Goal: Communication & Community: Answer question/provide support

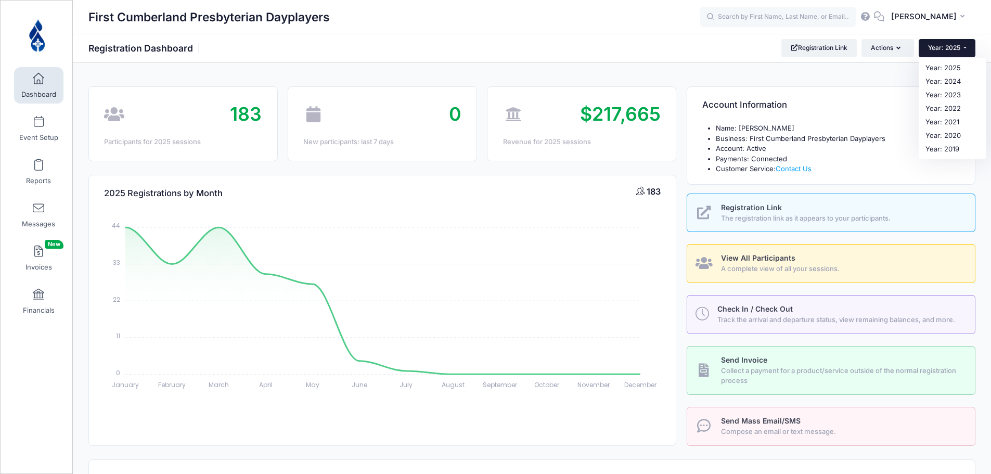
select select
click at [949, 82] on link "Year: 2024" at bounding box center [953, 82] width 68 height 14
click at [963, 47] on button "Year: 2025" at bounding box center [947, 48] width 57 height 18
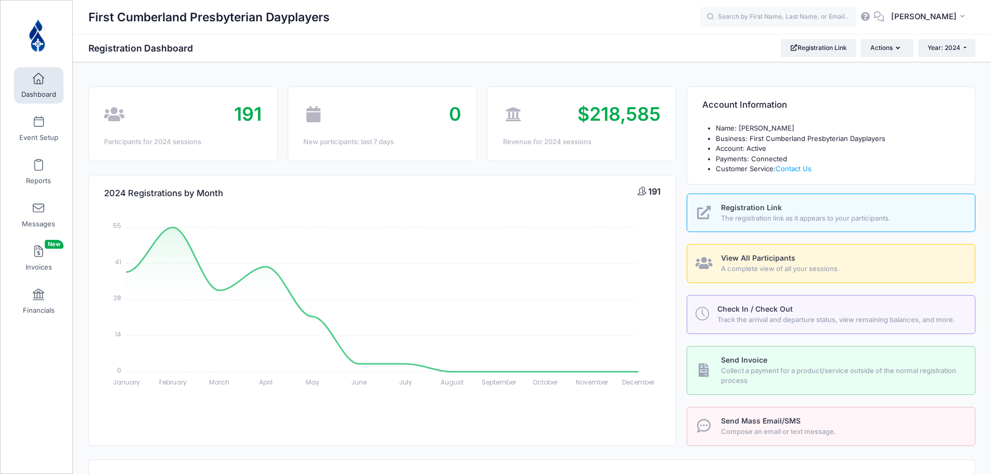
select select
click at [766, 15] on input "text" at bounding box center [778, 17] width 156 height 21
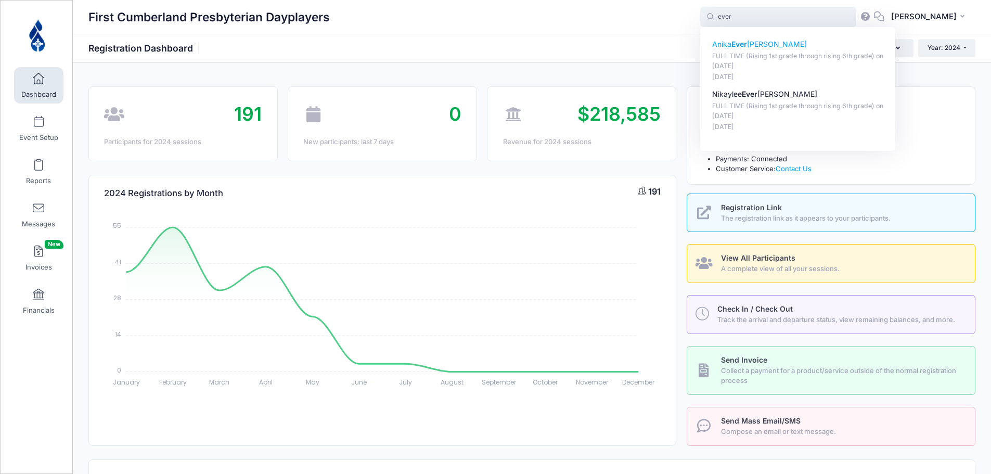
click at [766, 48] on p "Anika Ever hart" at bounding box center [798, 44] width 172 height 11
type input "Anika Everhart (FULL TIME (Rising 1st grade through rising 6th grade), Jan-22, …"
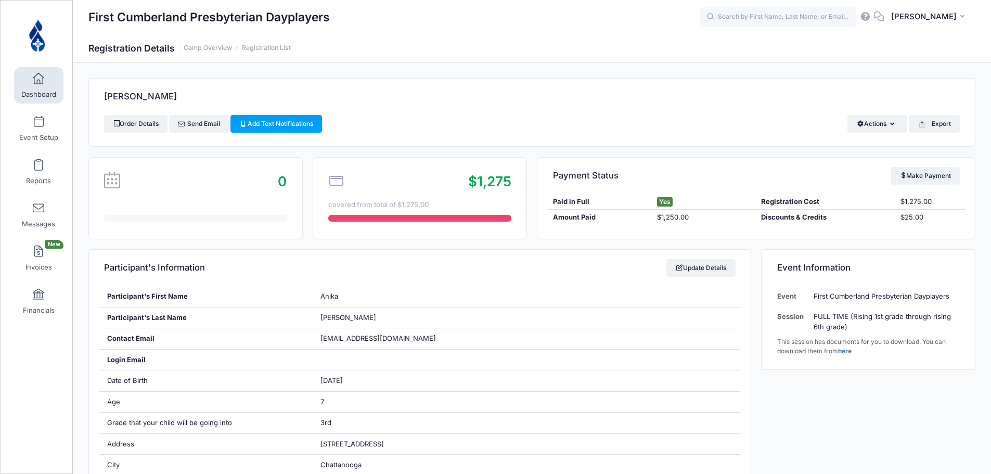
click at [38, 79] on span at bounding box center [38, 78] width 0 height 11
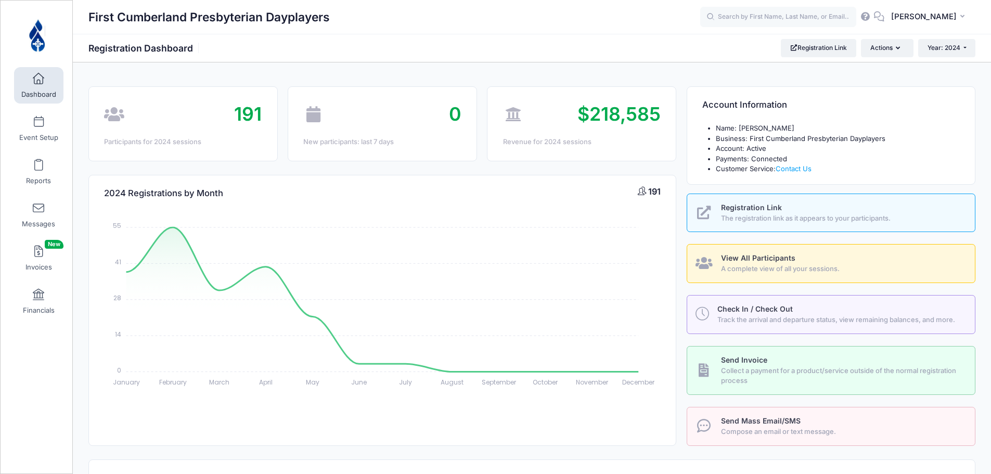
select select
click at [795, 11] on input "text" at bounding box center [778, 17] width 156 height 21
click at [765, 44] on p "[PERSON_NAME]" at bounding box center [798, 44] width 172 height 11
type input "[PERSON_NAME] (FULL TIME (Rising 1st grade through rising 6th grade), [DATE])"
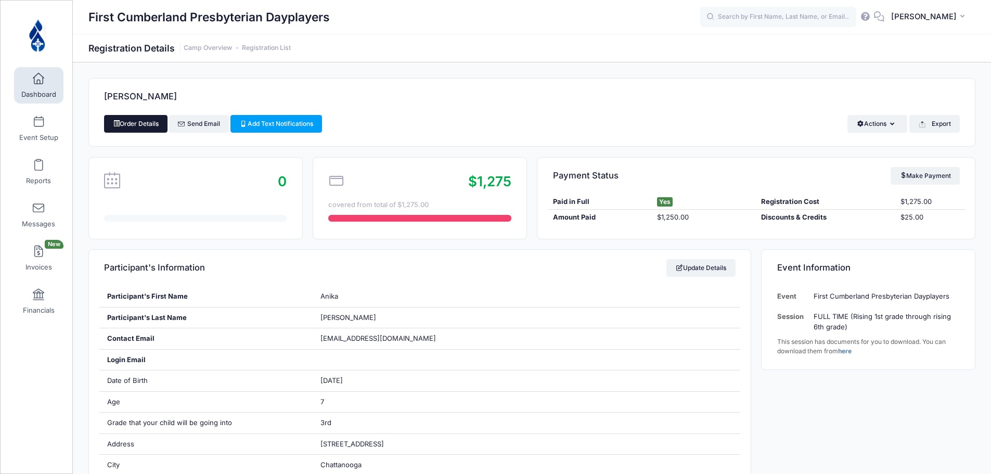
click at [158, 122] on link "Order Details" at bounding box center [135, 124] width 63 height 18
click at [784, 16] on input "text" at bounding box center [778, 17] width 156 height 21
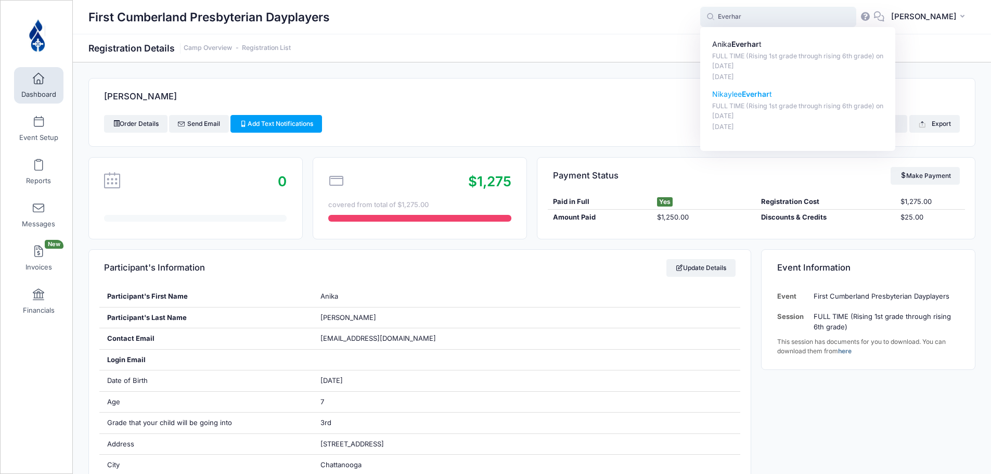
click at [759, 93] on p "Nikaylee Everhar t" at bounding box center [798, 94] width 172 height 11
type input "Nikaylee Everhart (FULL TIME (Rising 1st grade through rising 6th grade), Jan-2…"
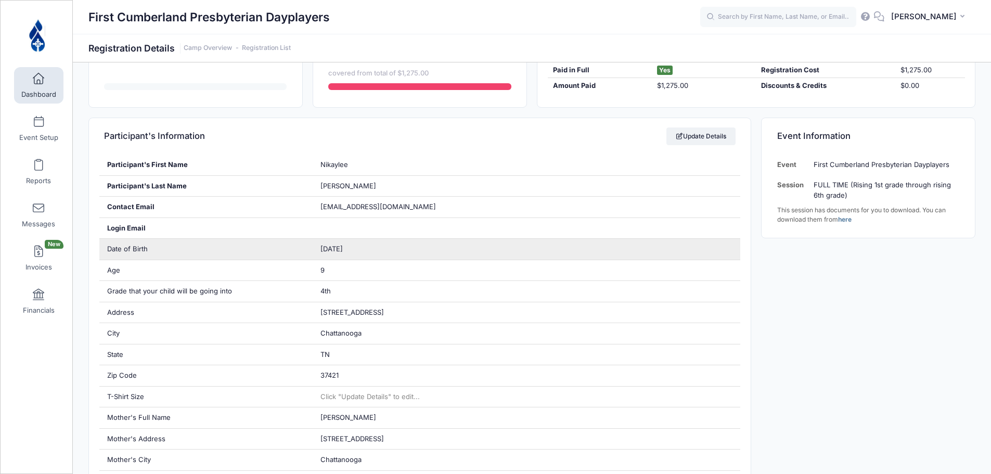
scroll to position [13, 0]
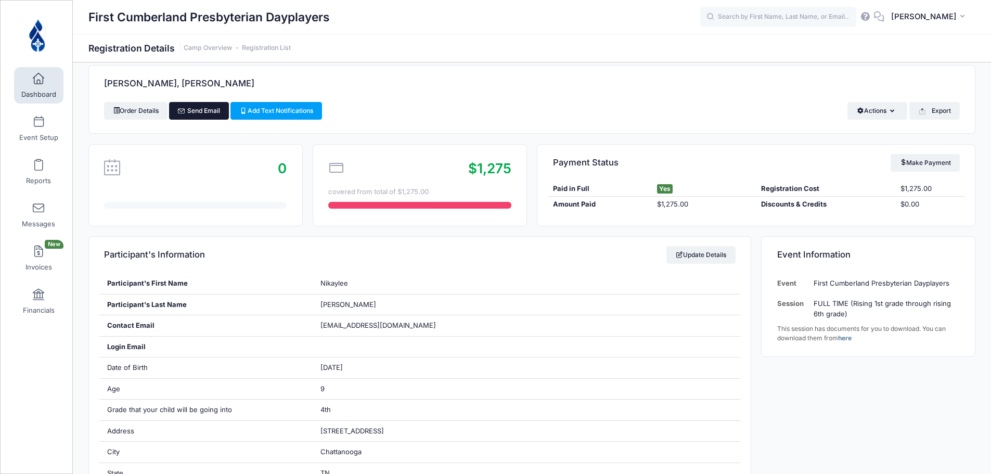
click at [210, 109] on link "Send Email" at bounding box center [199, 111] width 60 height 18
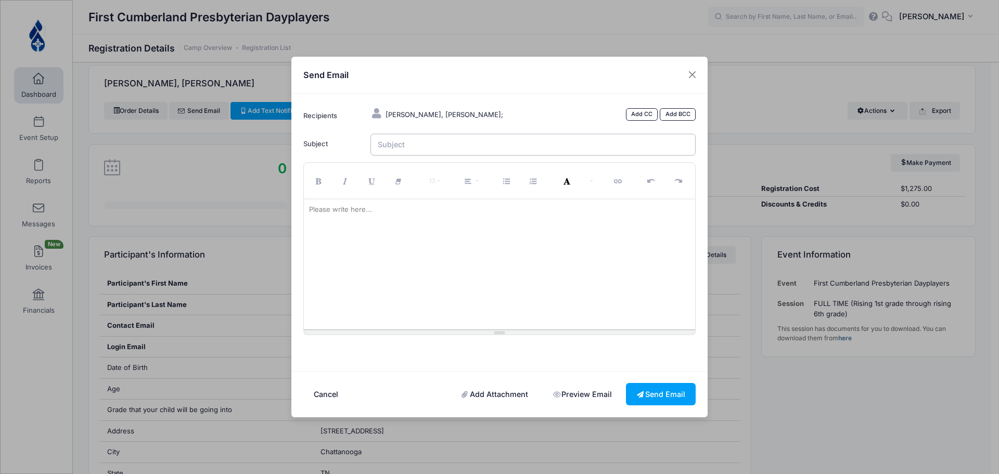
click at [396, 146] on input "Subject" at bounding box center [533, 145] width 326 height 22
type input "Invoice for 2024"
click at [352, 212] on div "Please write here..." at bounding box center [340, 209] width 73 height 21
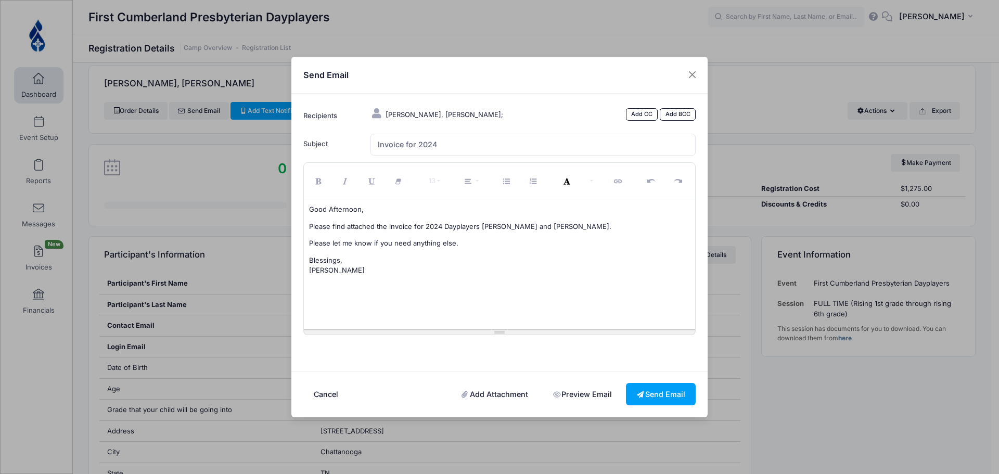
click at [484, 395] on link "Add Attachment" at bounding box center [495, 394] width 88 height 22
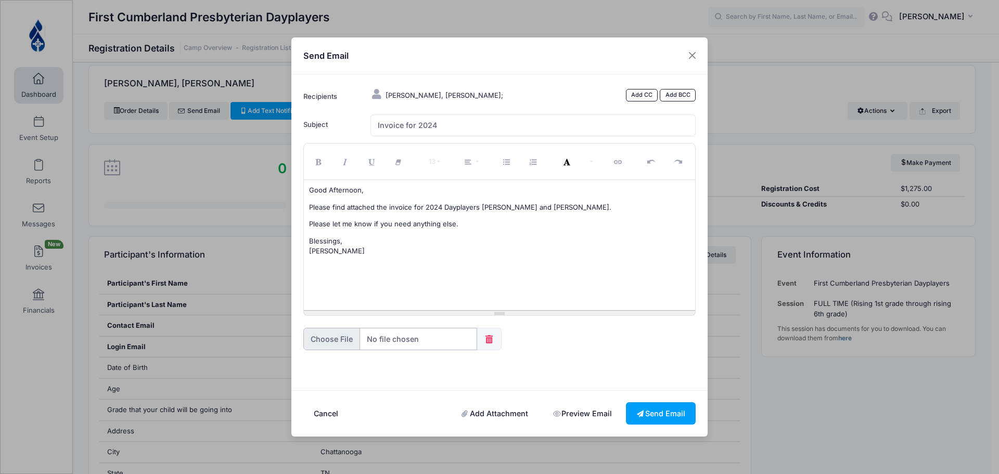
click at [412, 344] on input "file" at bounding box center [390, 339] width 174 height 22
type input "C:\fakepath\Invoice for Anika & [PERSON_NAME] 2024.pdf"
click at [665, 419] on button "Send Email" at bounding box center [661, 413] width 70 height 22
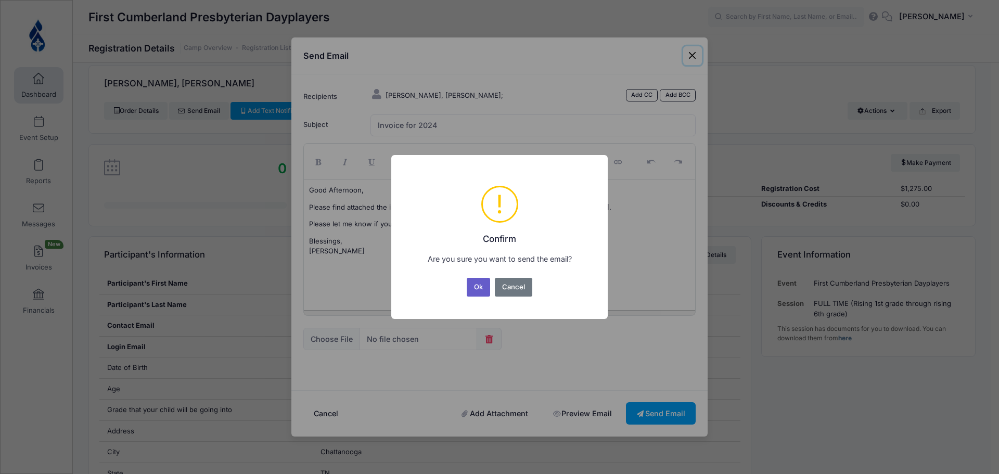
click at [476, 282] on button "Ok" at bounding box center [479, 287] width 24 height 19
